Goal: Find specific page/section

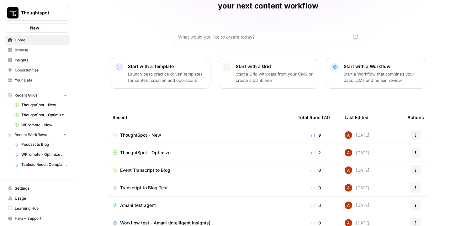
scroll to position [62, 0]
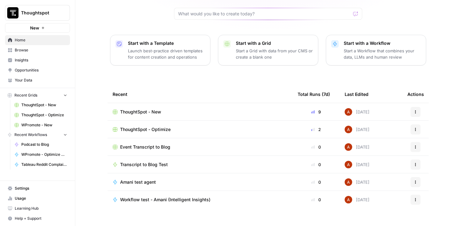
click at [30, 52] on span "Browse" at bounding box center [41, 50] width 52 height 6
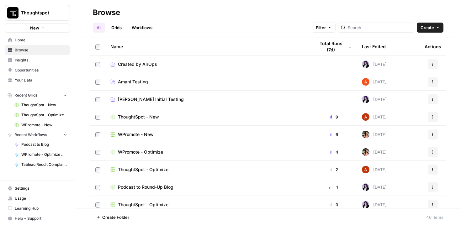
click at [163, 155] on div "WPromote - Optimize" at bounding box center [207, 152] width 195 height 6
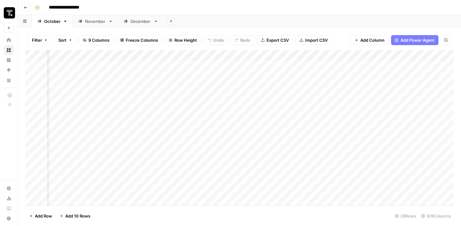
scroll to position [0, 354]
click at [231, 75] on div "Add Column" at bounding box center [239, 128] width 428 height 156
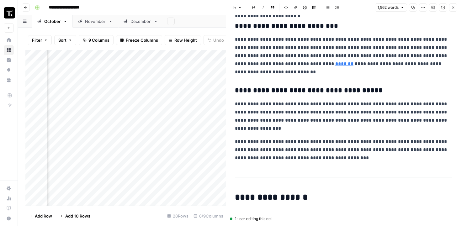
scroll to position [2184, 0]
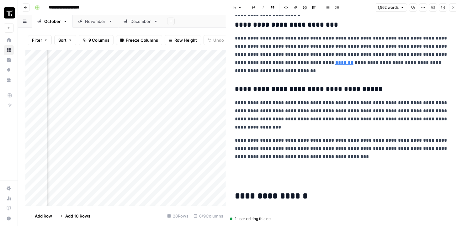
click at [442, 7] on icon "button" at bounding box center [443, 7] width 3 height 3
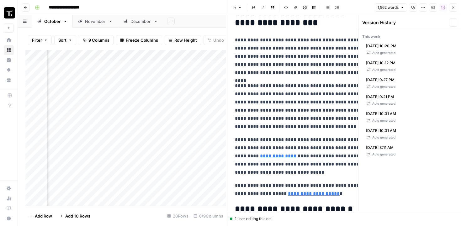
scroll to position [3414, 0]
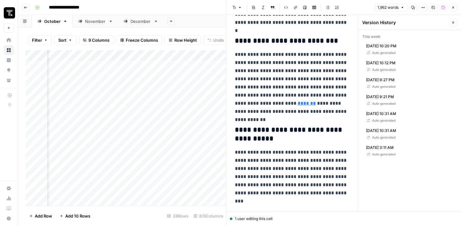
click at [407, 48] on div "[DATE] 10:20 PM Auto generated" at bounding box center [409, 49] width 95 height 17
click at [396, 63] on span "[DATE] 10:12 PM" at bounding box center [380, 63] width 29 height 6
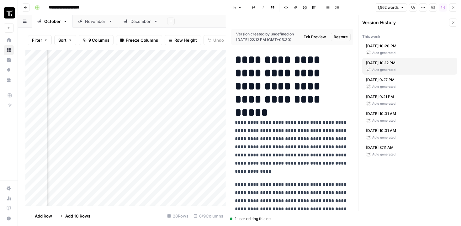
click at [453, 24] on icon "button" at bounding box center [453, 23] width 4 height 4
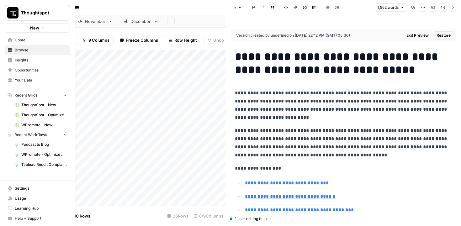
click at [48, 121] on link "WPromote - New" at bounding box center [41, 125] width 58 height 10
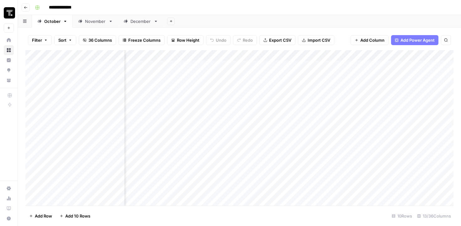
scroll to position [0, 498]
click at [338, 65] on div "Add Column" at bounding box center [239, 128] width 428 height 156
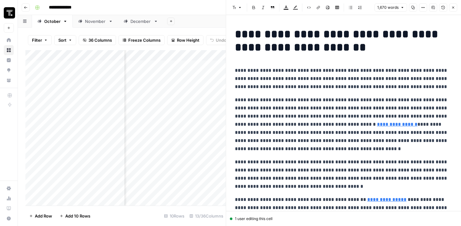
click at [443, 9] on icon "button" at bounding box center [443, 7] width 3 height 3
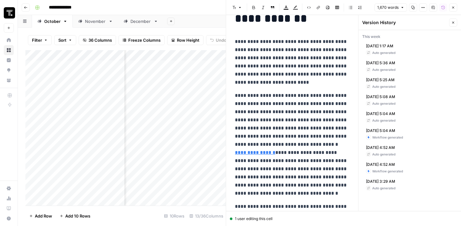
scroll to position [93, 0]
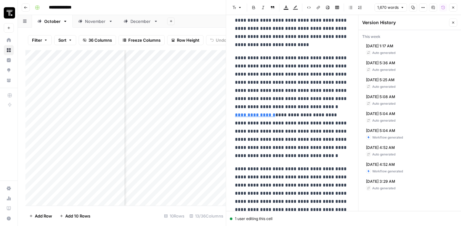
click at [252, 160] on p "**********" at bounding box center [292, 107] width 115 height 106
click at [274, 115] on p "**********" at bounding box center [292, 107] width 115 height 106
click at [455, 19] on button "Close" at bounding box center [453, 23] width 8 height 8
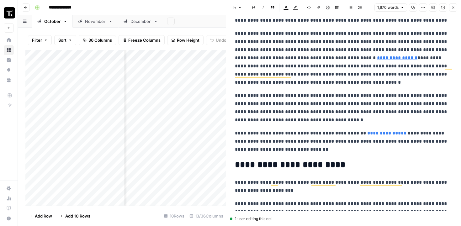
scroll to position [43, 0]
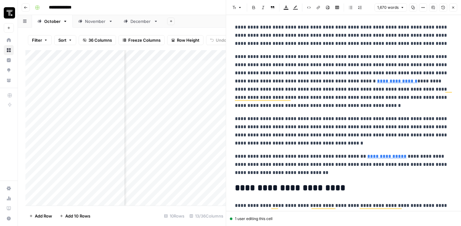
click at [254, 87] on p "**********" at bounding box center [343, 81] width 217 height 57
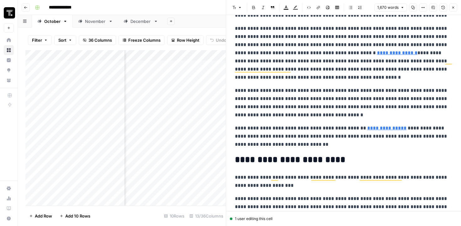
scroll to position [104, 0]
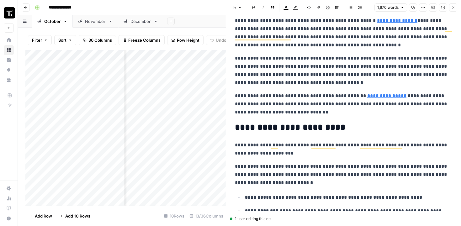
click at [253, 146] on p "**********" at bounding box center [343, 149] width 217 height 16
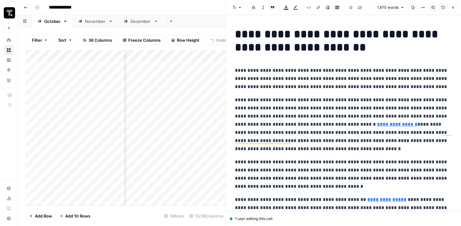
click at [455, 5] on button "Close" at bounding box center [453, 7] width 8 height 8
